Goal: Information Seeking & Learning: Check status

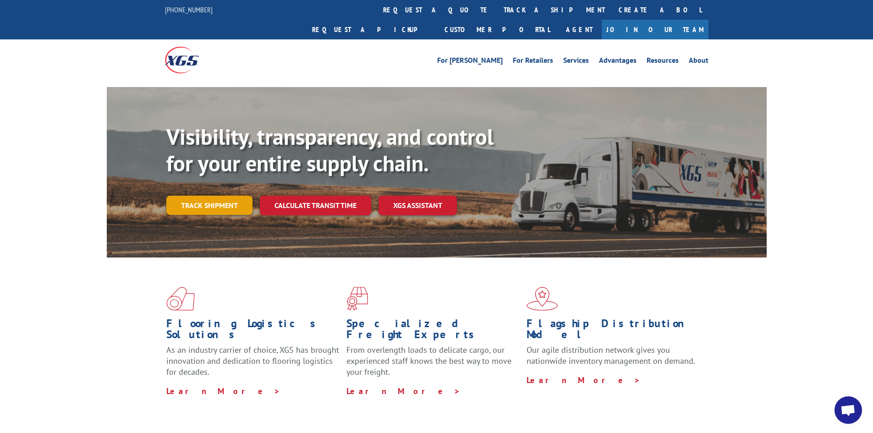
click at [188, 196] on link "Track shipment" at bounding box center [209, 205] width 86 height 19
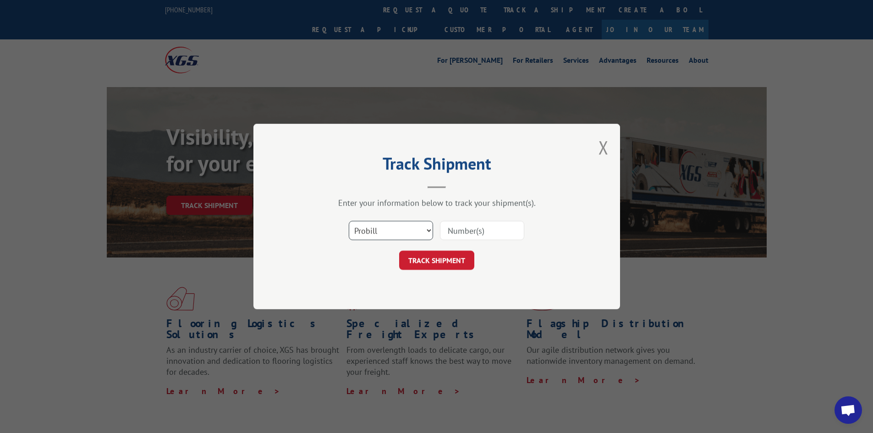
drag, startPoint x: 386, startPoint y: 234, endPoint x: 386, endPoint y: 239, distance: 5.1
click at [386, 234] on select "Select category... Probill BOL PO" at bounding box center [391, 230] width 84 height 19
select select "bol"
click at [349, 221] on select "Select category... Probill BOL PO" at bounding box center [391, 230] width 84 height 19
click at [455, 227] on input at bounding box center [482, 230] width 84 height 19
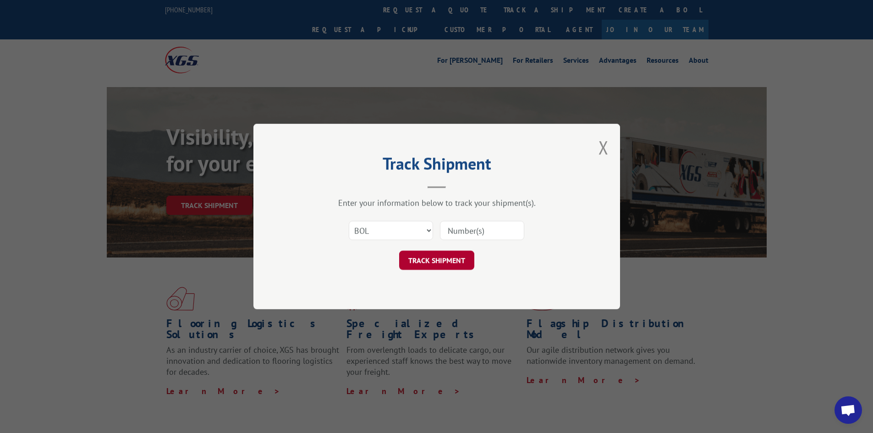
paste input "6100051642"
type input "6100051642"
click at [434, 268] on button "TRACK SHIPMENT" at bounding box center [436, 260] width 75 height 19
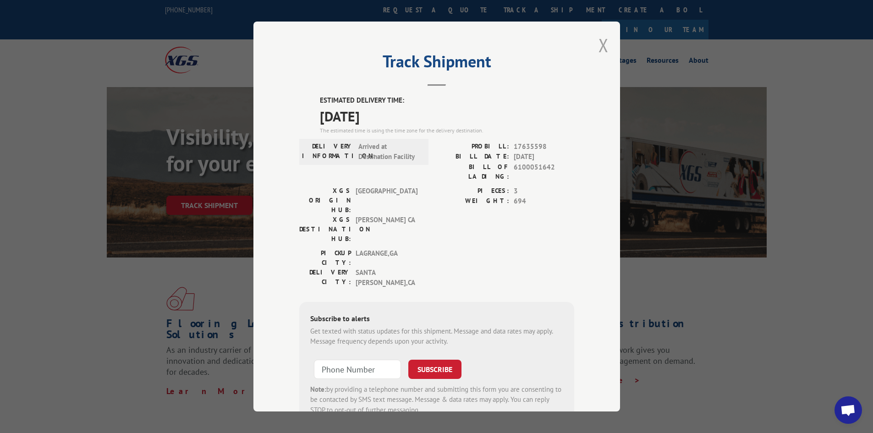
click at [600, 43] on button "Close modal" at bounding box center [603, 45] width 10 height 24
